Goal: Task Accomplishment & Management: Manage account settings

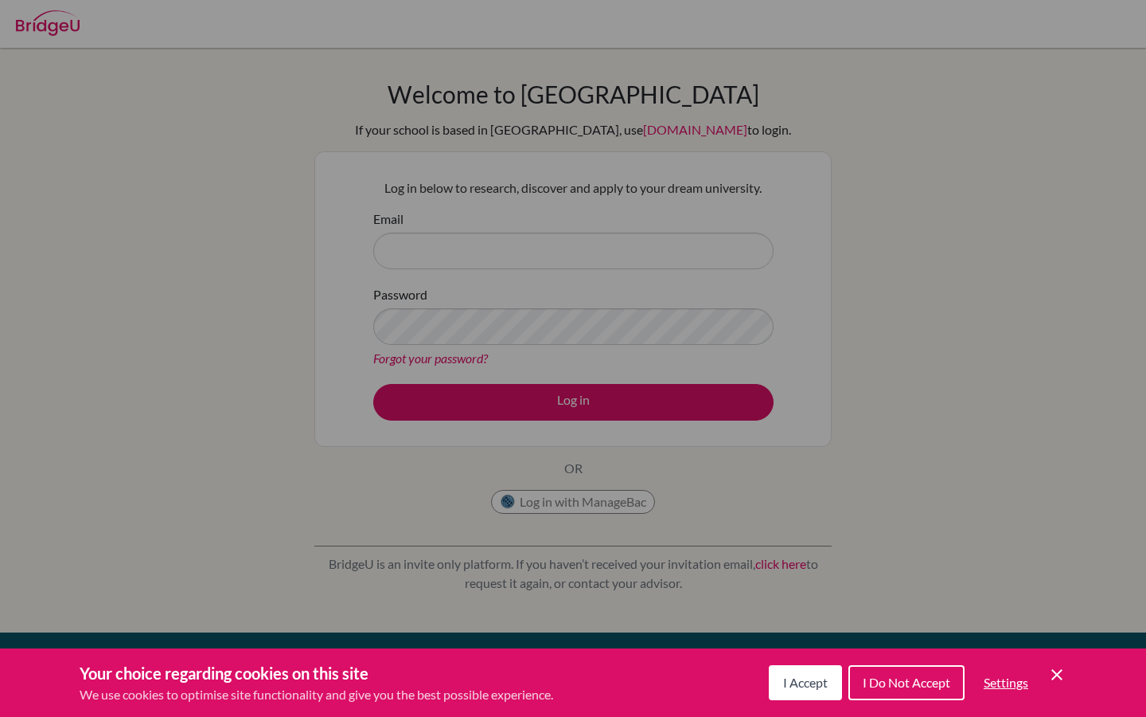
click at [810, 680] on span "I Accept" at bounding box center [805, 681] width 45 height 15
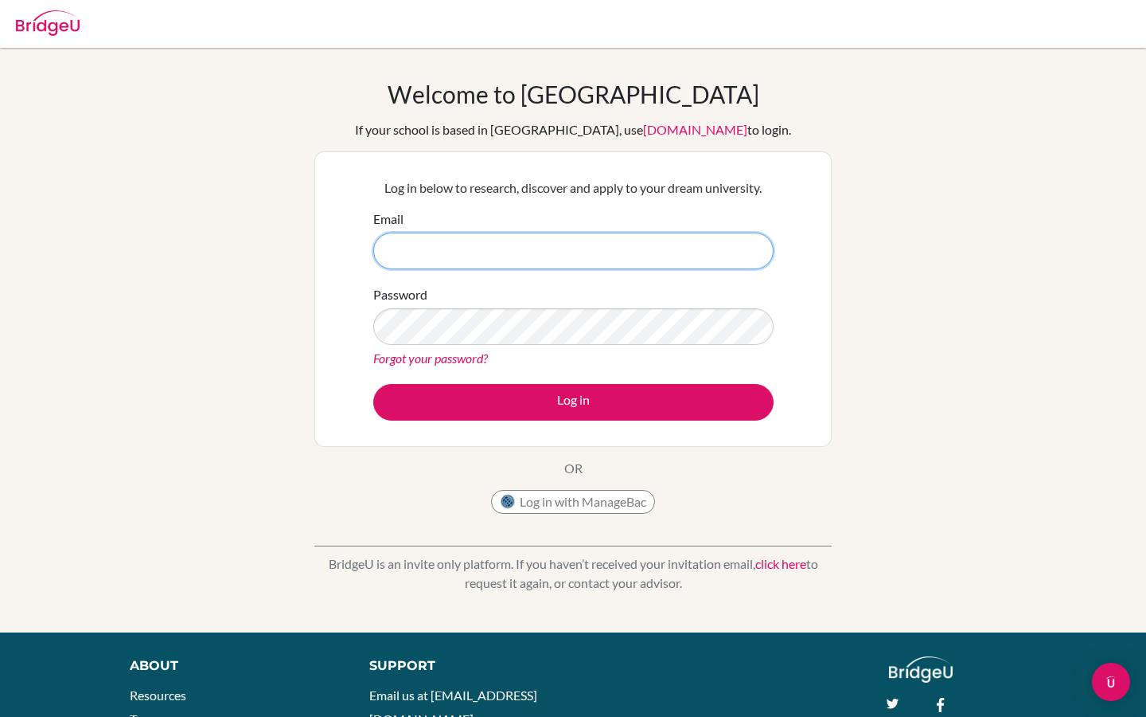
click at [536, 244] on input "Email" at bounding box center [573, 250] width 400 height 37
click at [568, 498] on button "Log in with ManageBac" at bounding box center [573, 502] width 164 height 24
click at [630, 512] on button "Log in with ManageBac" at bounding box center [573, 502] width 164 height 24
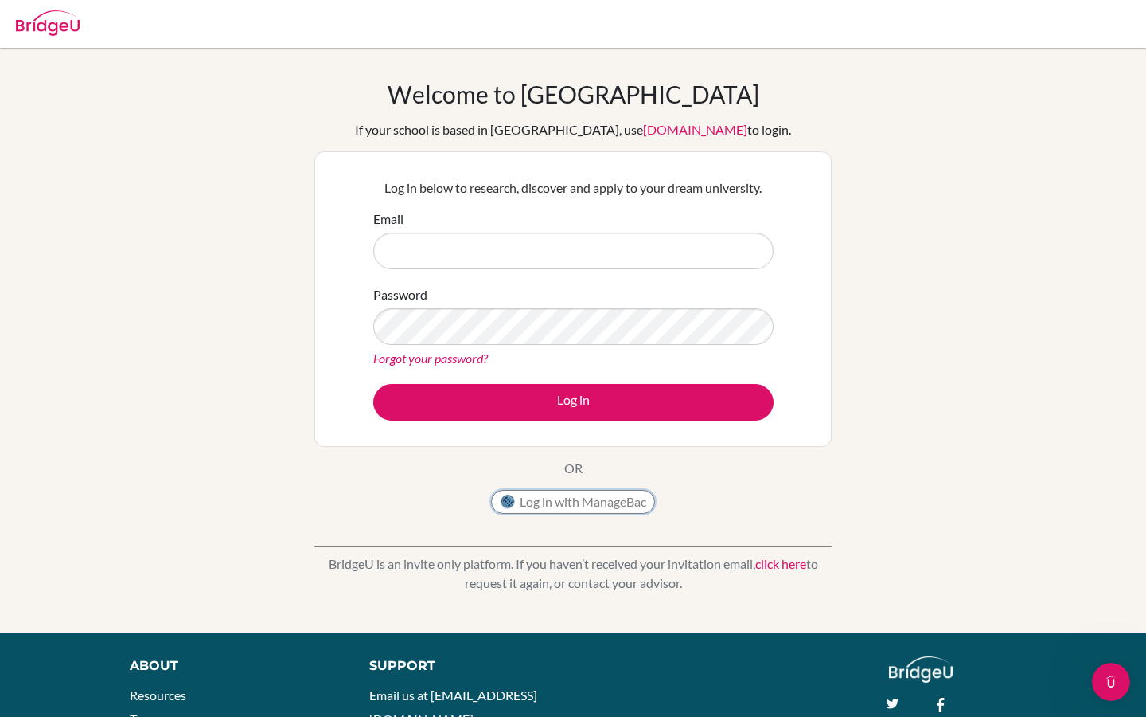
click at [630, 512] on button "Log in with ManageBac" at bounding box center [573, 502] width 164 height 24
click at [624, 505] on button "Log in with ManageBac" at bounding box center [573, 502] width 164 height 24
click at [624, 513] on button "Log in with ManageBac" at bounding box center [573, 502] width 164 height 24
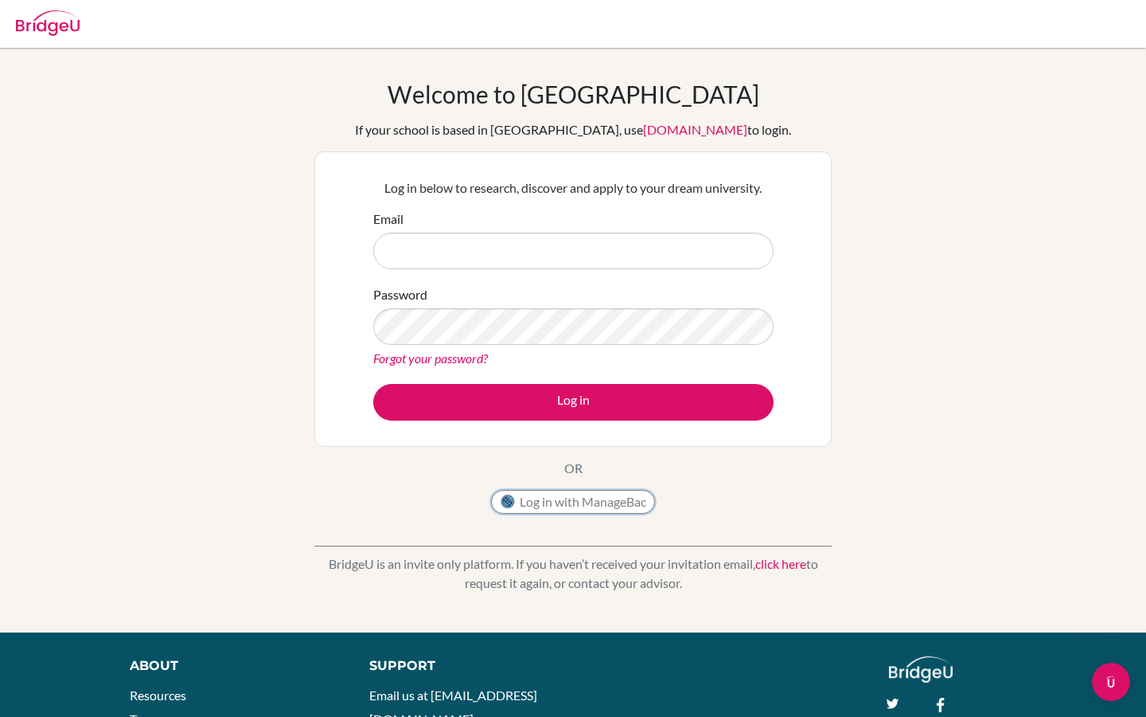
click at [624, 513] on button "Log in with ManageBac" at bounding box center [573, 502] width 164 height 24
drag, startPoint x: 421, startPoint y: 228, endPoint x: 421, endPoint y: 287, distance: 58.9
click at [421, 244] on div "Email" at bounding box center [573, 239] width 400 height 60
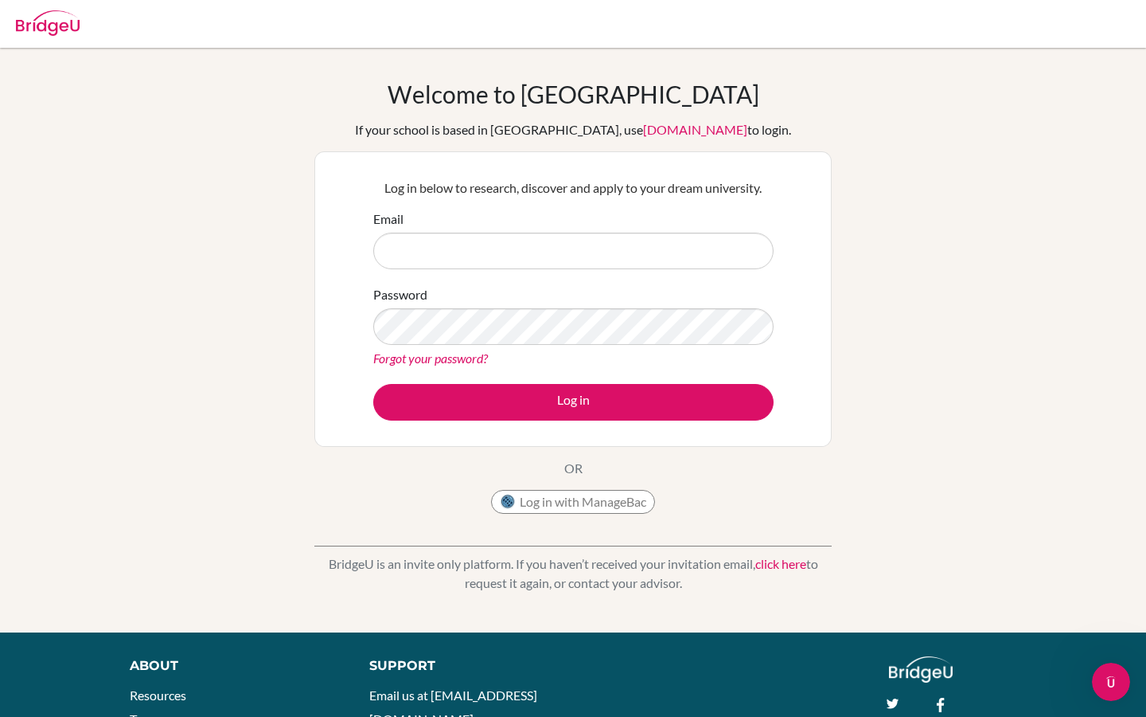
click at [421, 288] on label "Password" at bounding box center [400, 294] width 54 height 19
click at [421, 271] on form "Email Password Forgot your password? Log in" at bounding box center [573, 314] width 400 height 211
click at [416, 257] on input "Email" at bounding box center [573, 250] width 400 height 37
click at [543, 482] on div "Welcome to [GEOGRAPHIC_DATA] If your school is based in [GEOGRAPHIC_DATA], use …" at bounding box center [572, 301] width 517 height 442
click at [549, 507] on button "Log in with ManageBac" at bounding box center [573, 502] width 164 height 24
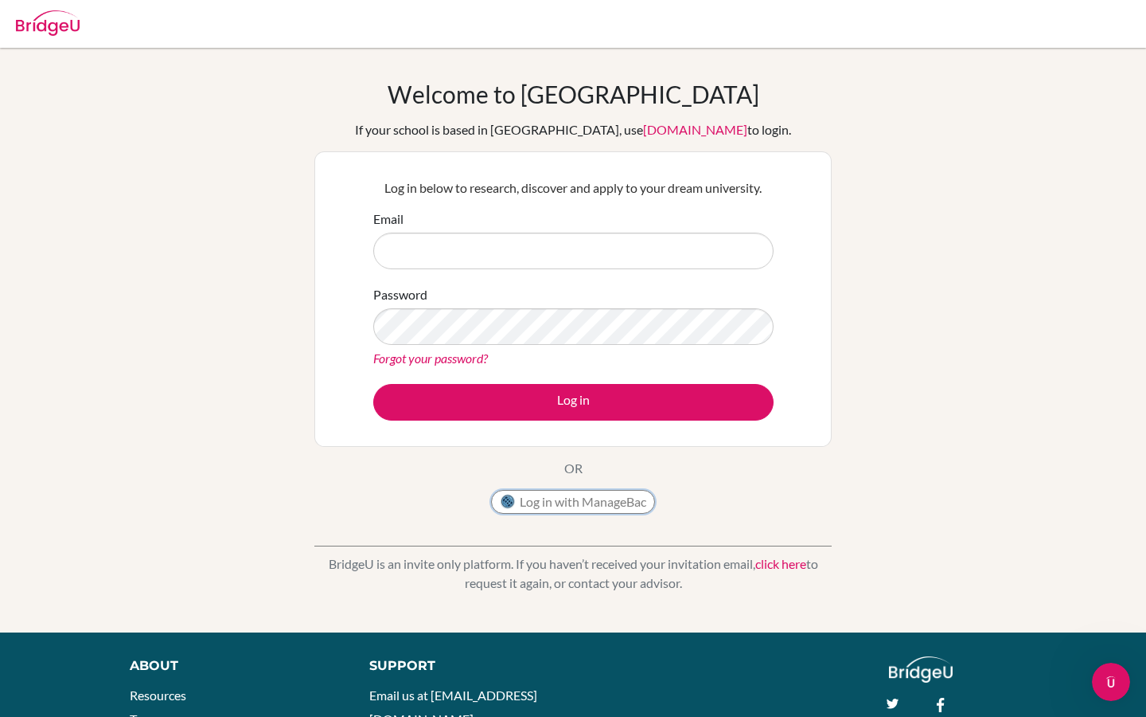
click at [547, 506] on button "Log in with ManageBac" at bounding box center [573, 502] width 164 height 24
